Goal: Task Accomplishment & Management: Complete application form

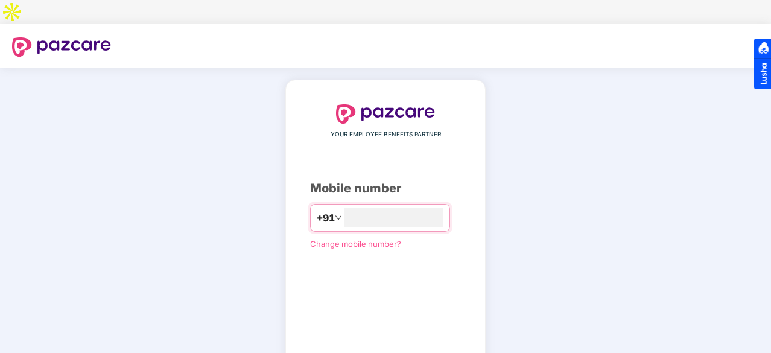
type input "**********"
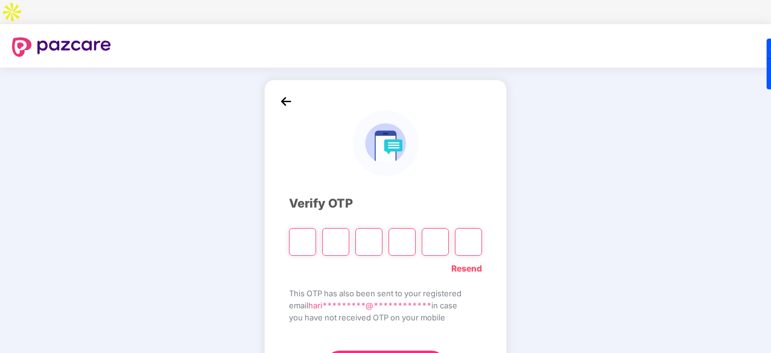
type input "*"
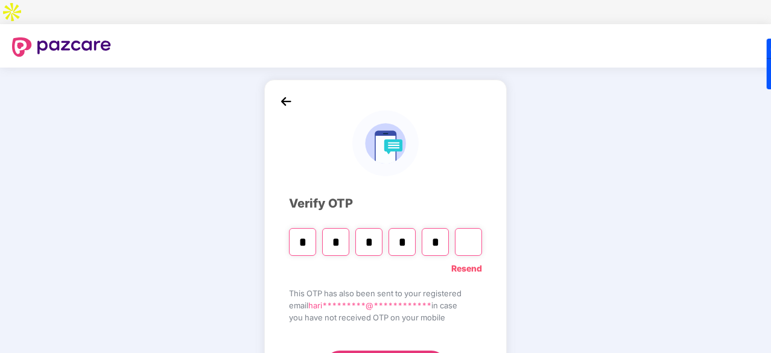
type input "*"
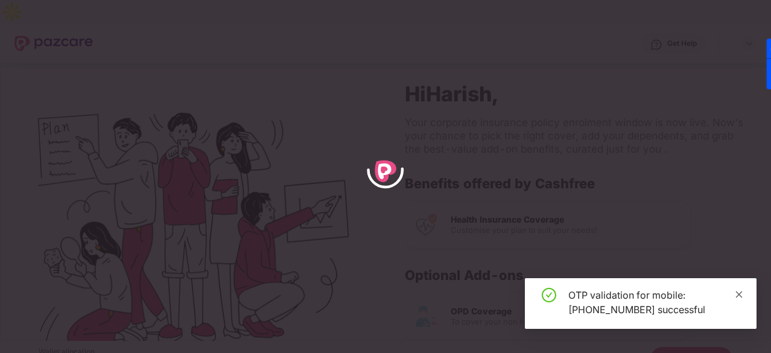
click at [738, 298] on icon "close" at bounding box center [739, 294] width 8 height 8
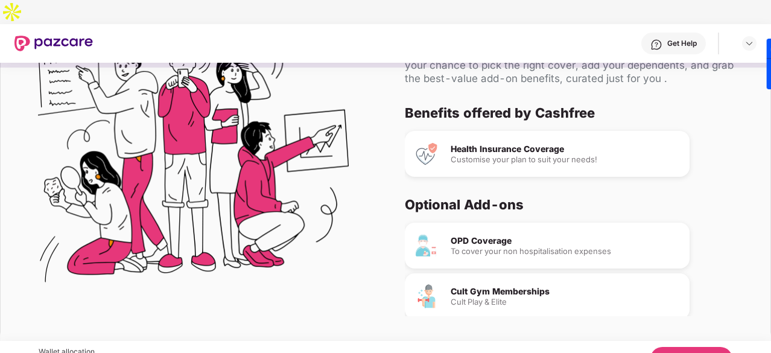
scroll to position [113, 0]
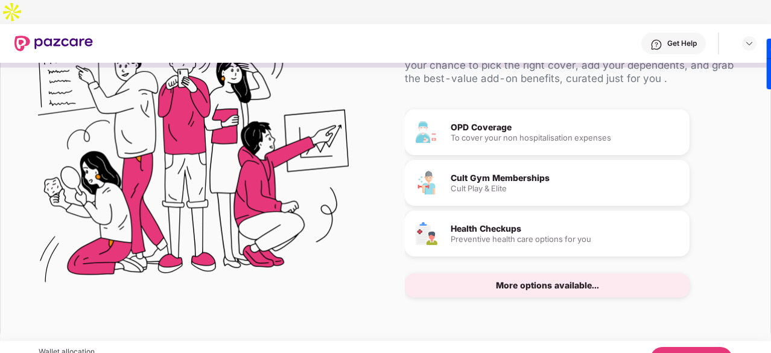
click at [678, 347] on button "Let's Begin" at bounding box center [692, 359] width 82 height 24
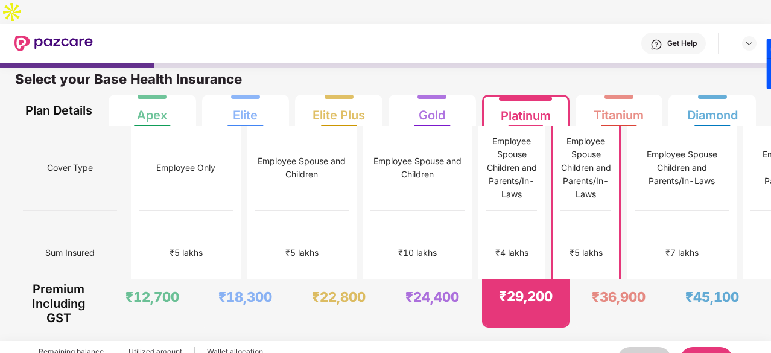
scroll to position [6, 0]
click at [708, 347] on button "Next" at bounding box center [707, 359] width 52 height 24
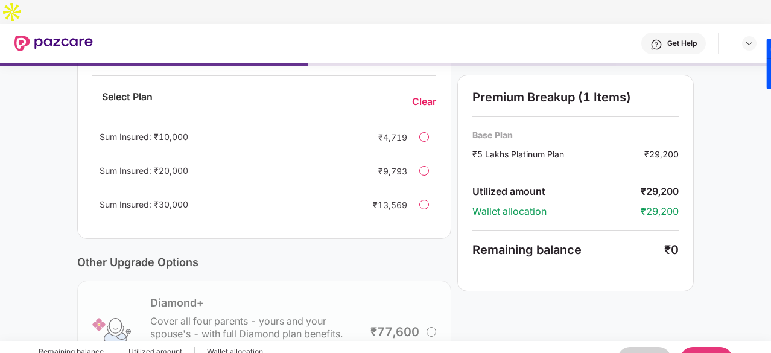
scroll to position [124, 0]
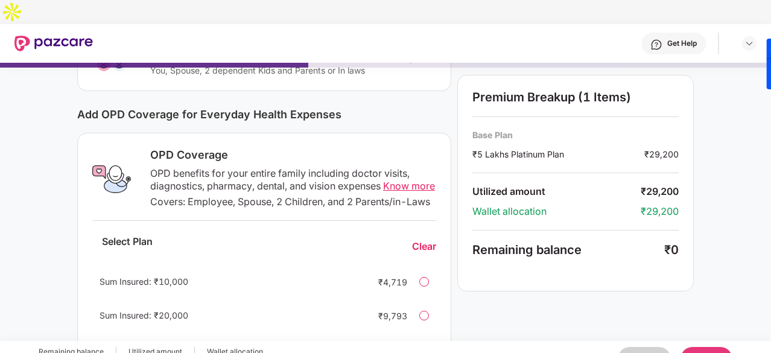
click at [420, 240] on div "Clear" at bounding box center [424, 246] width 24 height 13
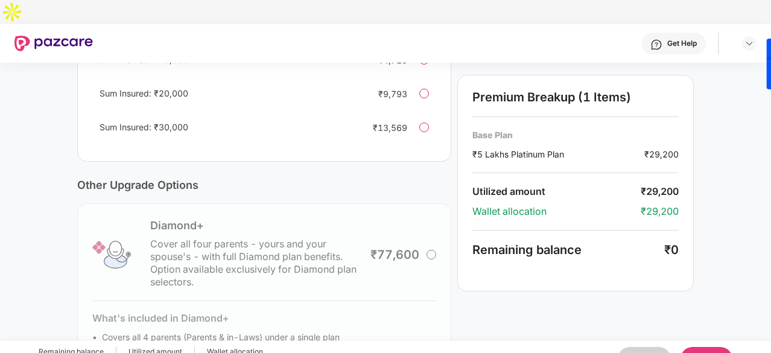
scroll to position [437, 0]
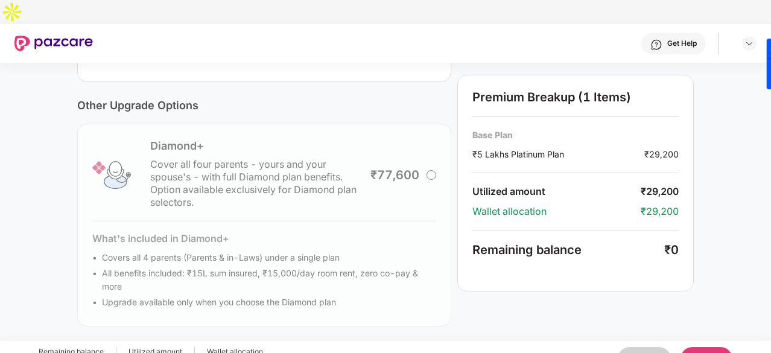
click at [703, 347] on button "Next" at bounding box center [707, 359] width 52 height 24
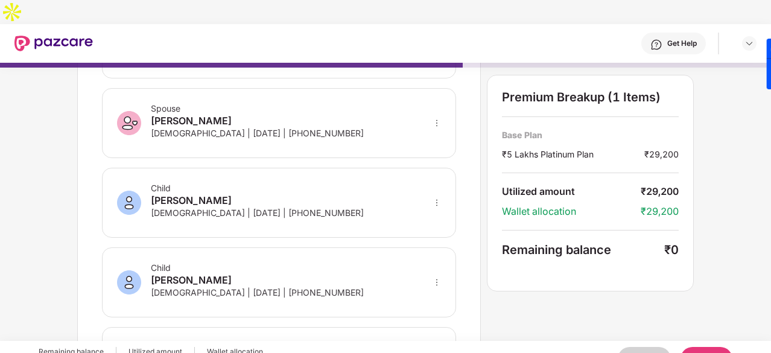
scroll to position [119, 0]
click at [438, 278] on icon "more" at bounding box center [437, 282] width 8 height 8
click at [420, 316] on img at bounding box center [421, 321] width 10 height 10
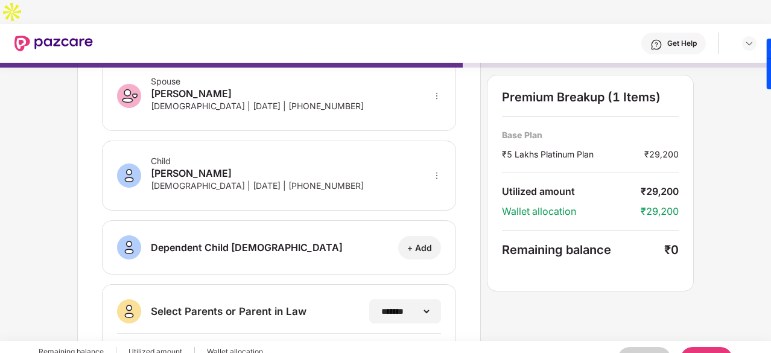
scroll to position [0, 0]
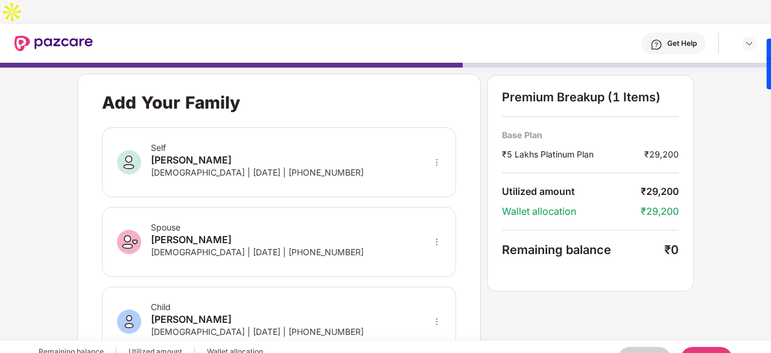
click at [648, 347] on button "Back" at bounding box center [644, 359] width 53 height 24
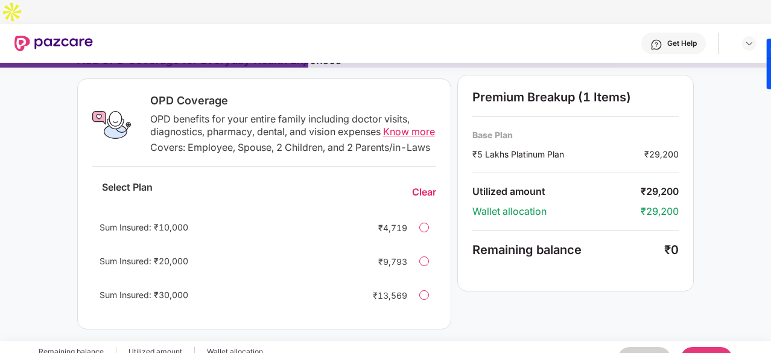
scroll to position [179, 0]
click at [424, 222] on div at bounding box center [424, 227] width 10 height 10
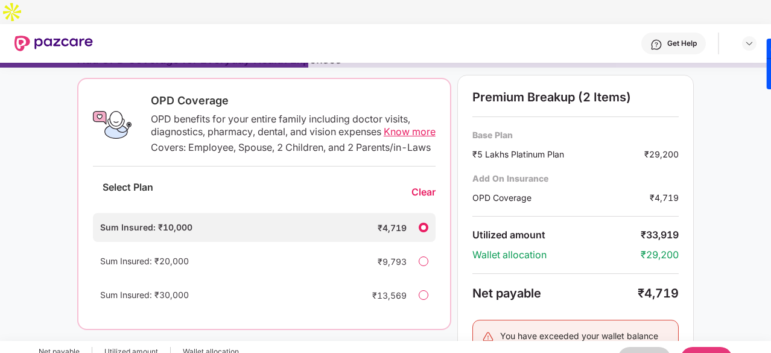
click at [425, 186] on div "Clear" at bounding box center [424, 192] width 24 height 13
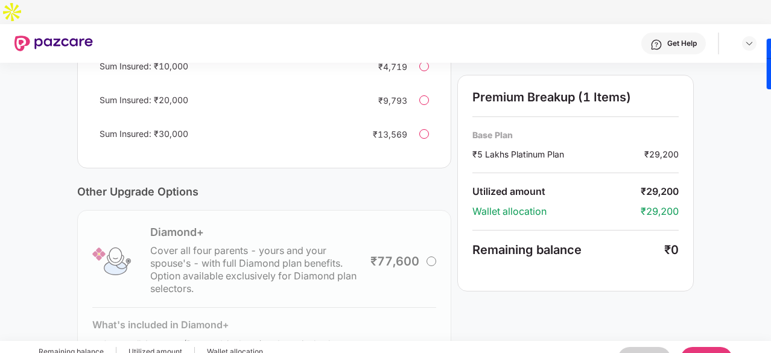
scroll to position [437, 0]
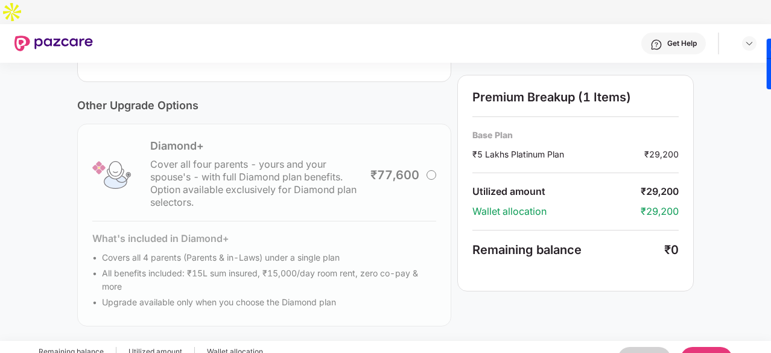
click at [435, 156] on div "Diamond+ Cover all four parents - yours and your spouse's - with full Diamond p…" at bounding box center [264, 225] width 374 height 203
click at [432, 154] on div "Diamond+ Cover all four parents - yours and your spouse's - with full Diamond p…" at bounding box center [264, 225] width 374 height 203
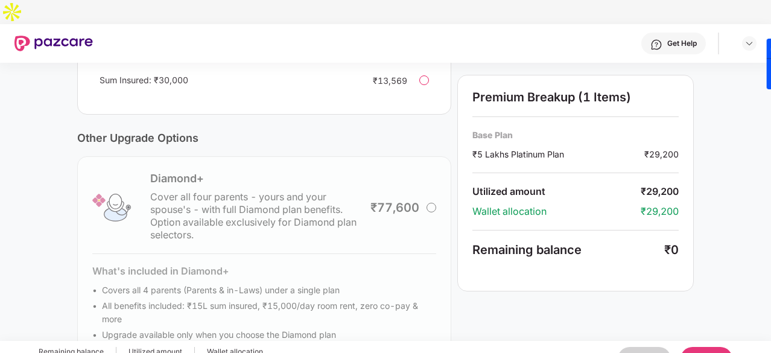
scroll to position [286, 0]
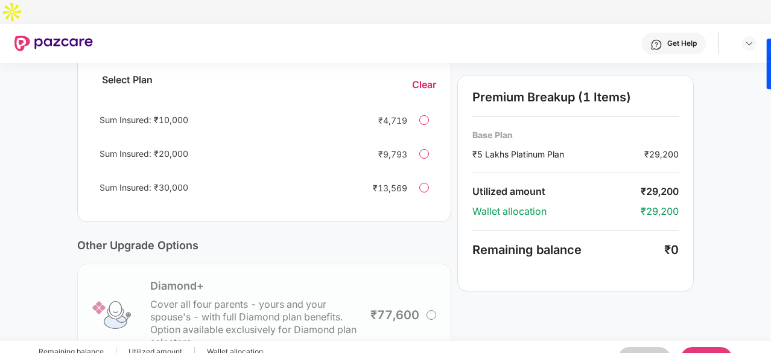
click at [424, 183] on div at bounding box center [424, 188] width 10 height 10
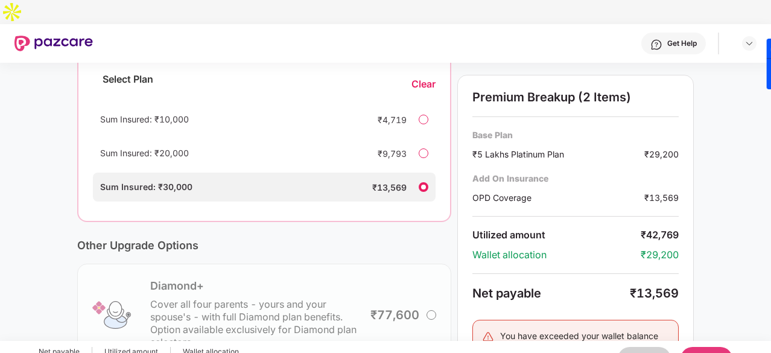
scroll to position [214, 0]
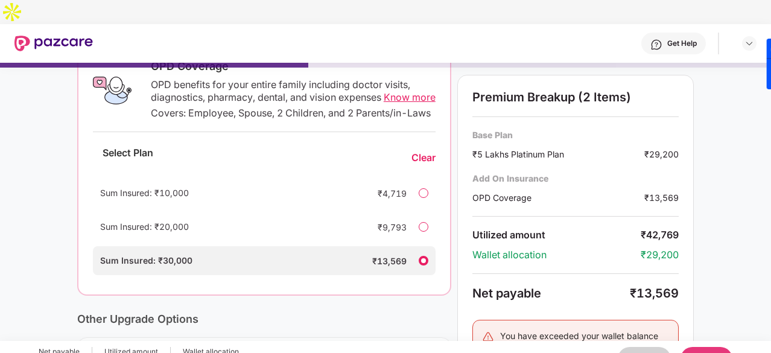
click at [422, 151] on div "Clear" at bounding box center [424, 157] width 24 height 13
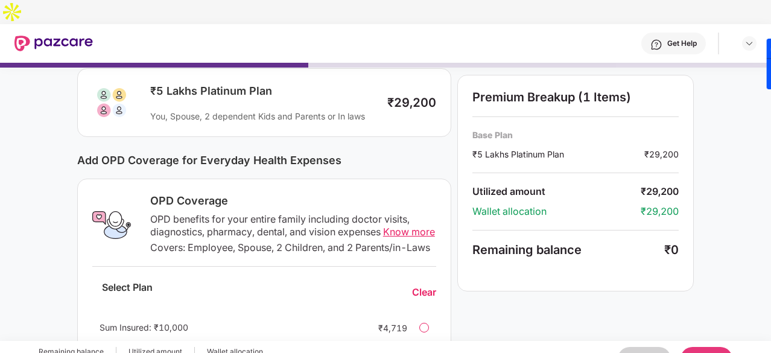
scroll to position [0, 0]
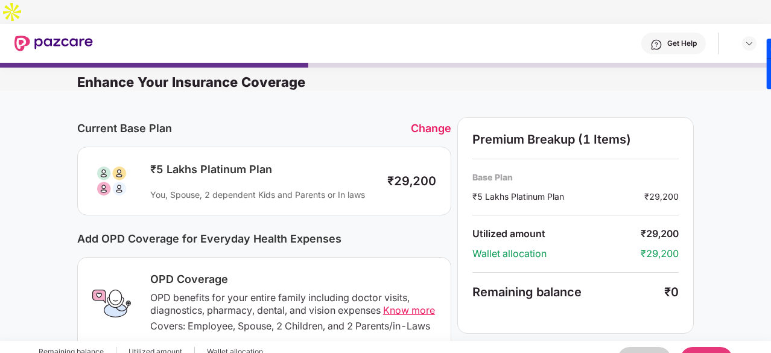
click at [634, 347] on button "Back" at bounding box center [644, 359] width 53 height 24
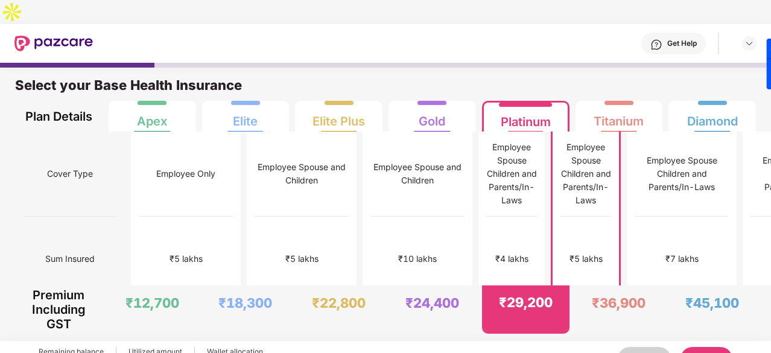
click at [634, 347] on button "Back" at bounding box center [644, 359] width 53 height 24
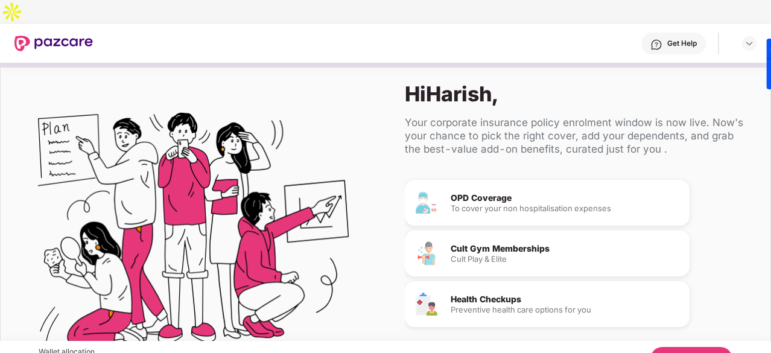
scroll to position [71, 0]
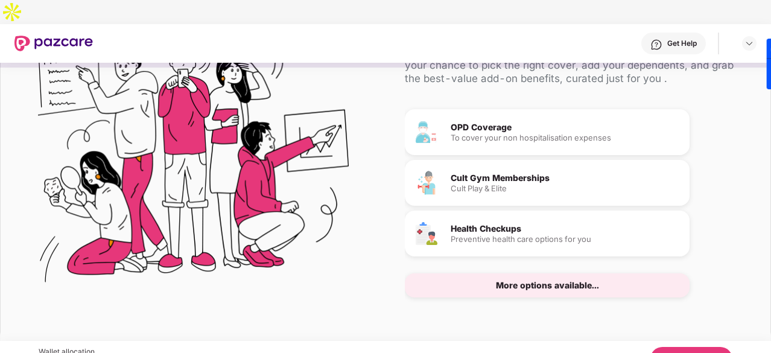
click at [501, 185] on div "Cult Play & Elite" at bounding box center [565, 189] width 229 height 8
click at [494, 174] on div "Cult Gym Memberships" at bounding box center [565, 178] width 229 height 8
click at [517, 273] on div "More options available..." at bounding box center [547, 285] width 285 height 24
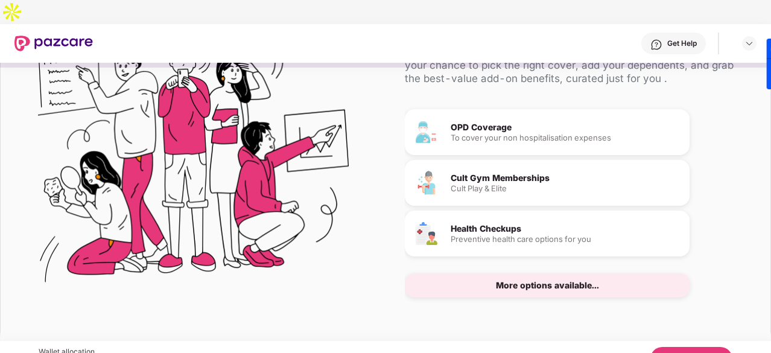
click at [526, 281] on div "More options available..." at bounding box center [547, 285] width 103 height 8
click at [501, 235] on div "Preventive health care options for you" at bounding box center [565, 239] width 229 height 8
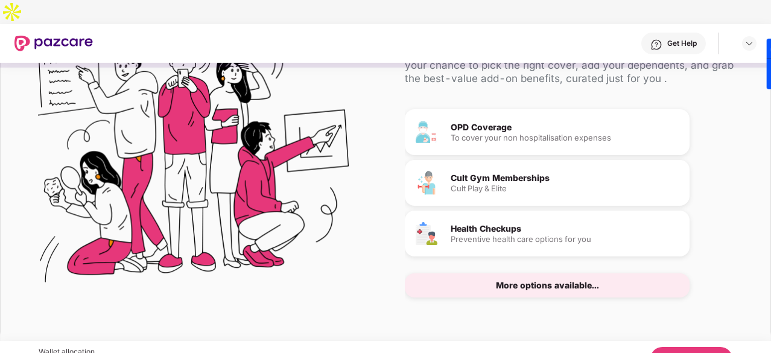
click at [690, 347] on button "Let's Begin" at bounding box center [692, 359] width 82 height 24
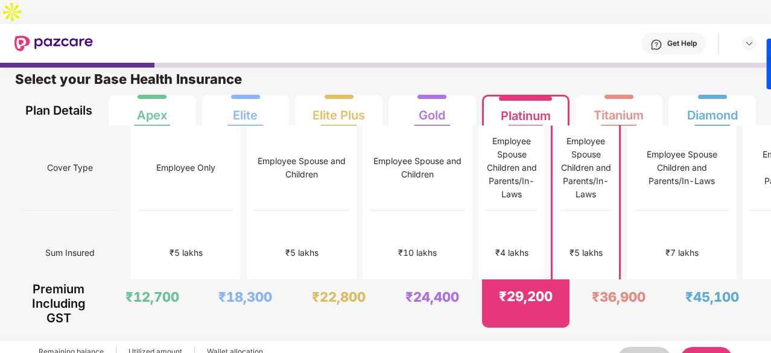
scroll to position [6, 0]
click at [255, 231] on div "₹5 lakhs" at bounding box center [302, 253] width 94 height 85
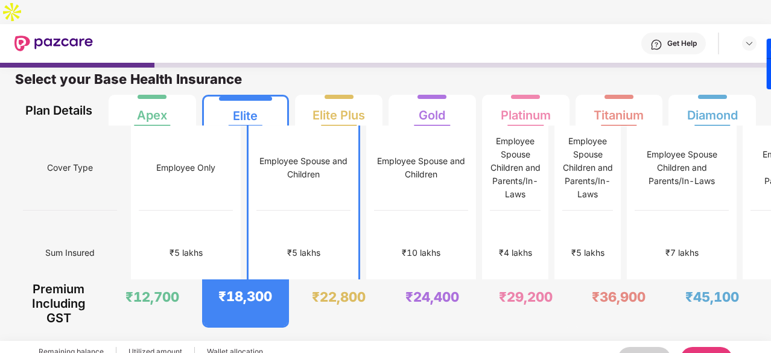
click at [700, 347] on button "Next" at bounding box center [707, 359] width 52 height 24
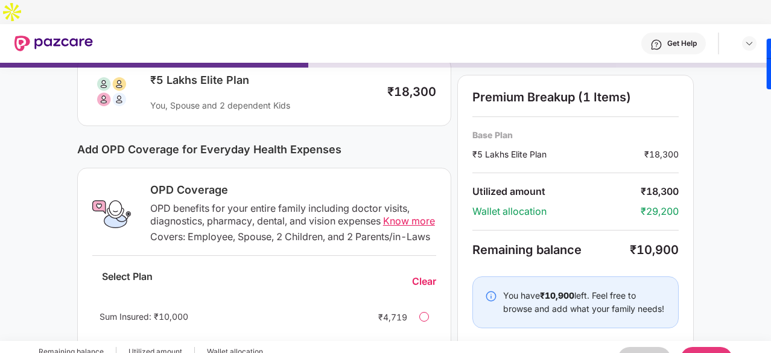
scroll to position [0, 0]
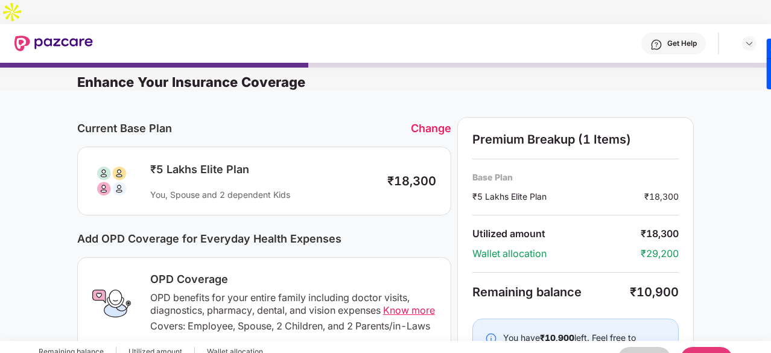
click at [713, 347] on button "Next" at bounding box center [707, 359] width 52 height 24
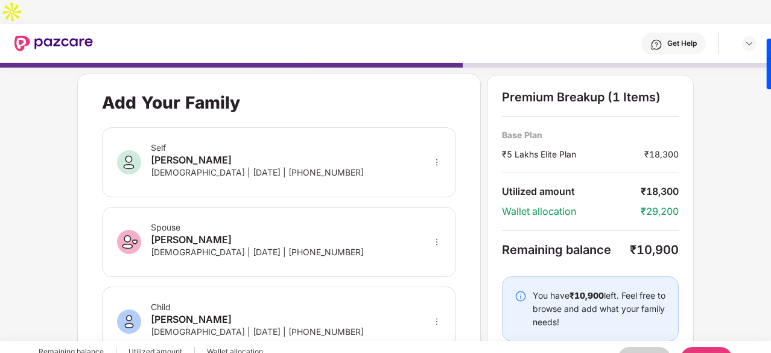
scroll to position [119, 0]
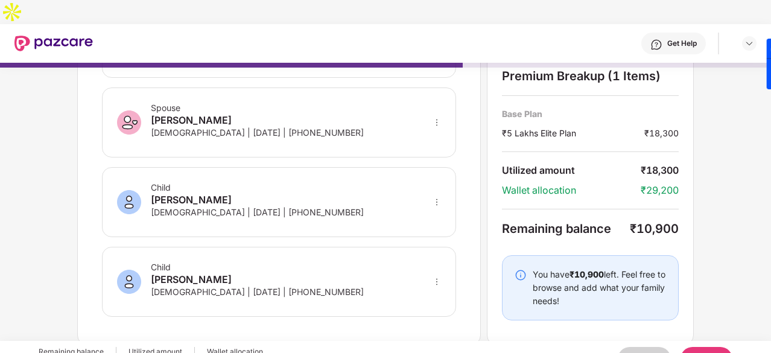
click at [706, 347] on button "Next" at bounding box center [707, 359] width 52 height 24
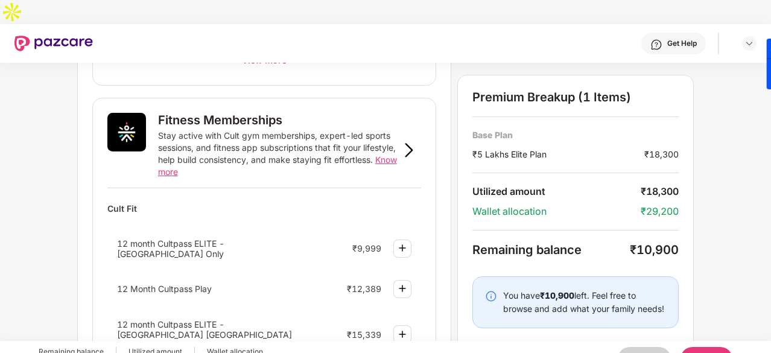
scroll to position [450, 0]
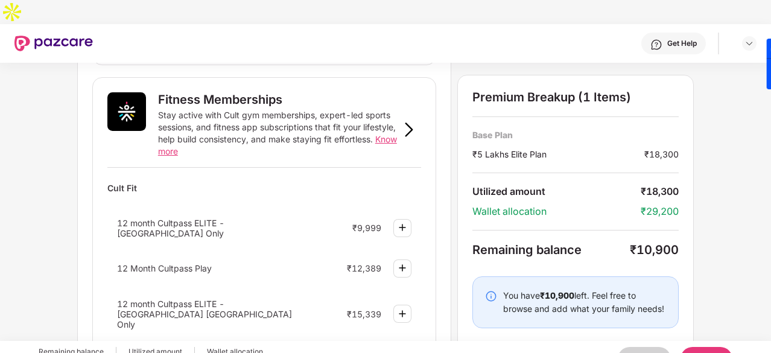
click at [403, 220] on img at bounding box center [402, 227] width 14 height 14
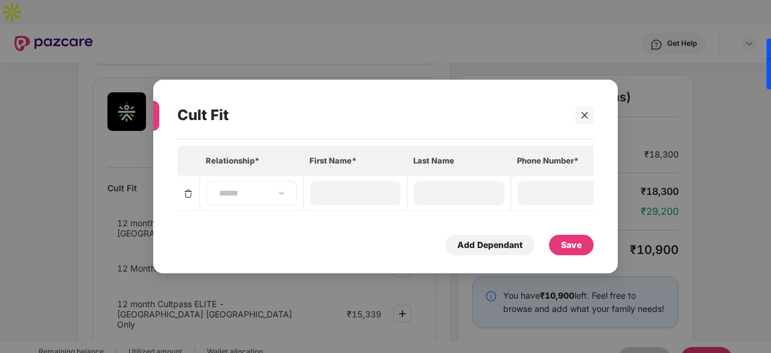
click at [253, 196] on div "**********" at bounding box center [251, 193] width 91 height 24
click at [387, 192] on input at bounding box center [355, 192] width 87 height 13
type input "*"
click at [584, 107] on div at bounding box center [585, 115] width 18 height 18
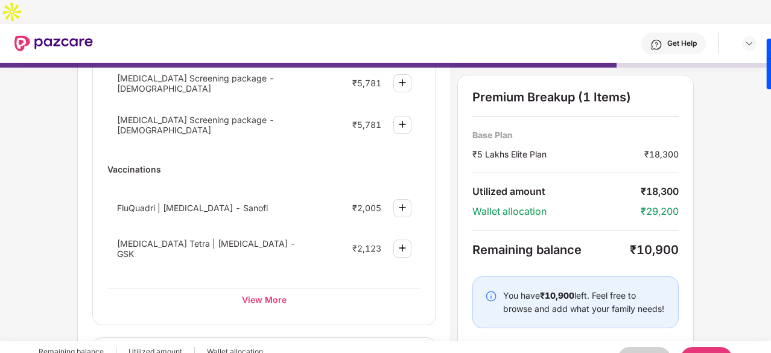
scroll to position [0, 0]
